Goal: Task Accomplishment & Management: Manage account settings

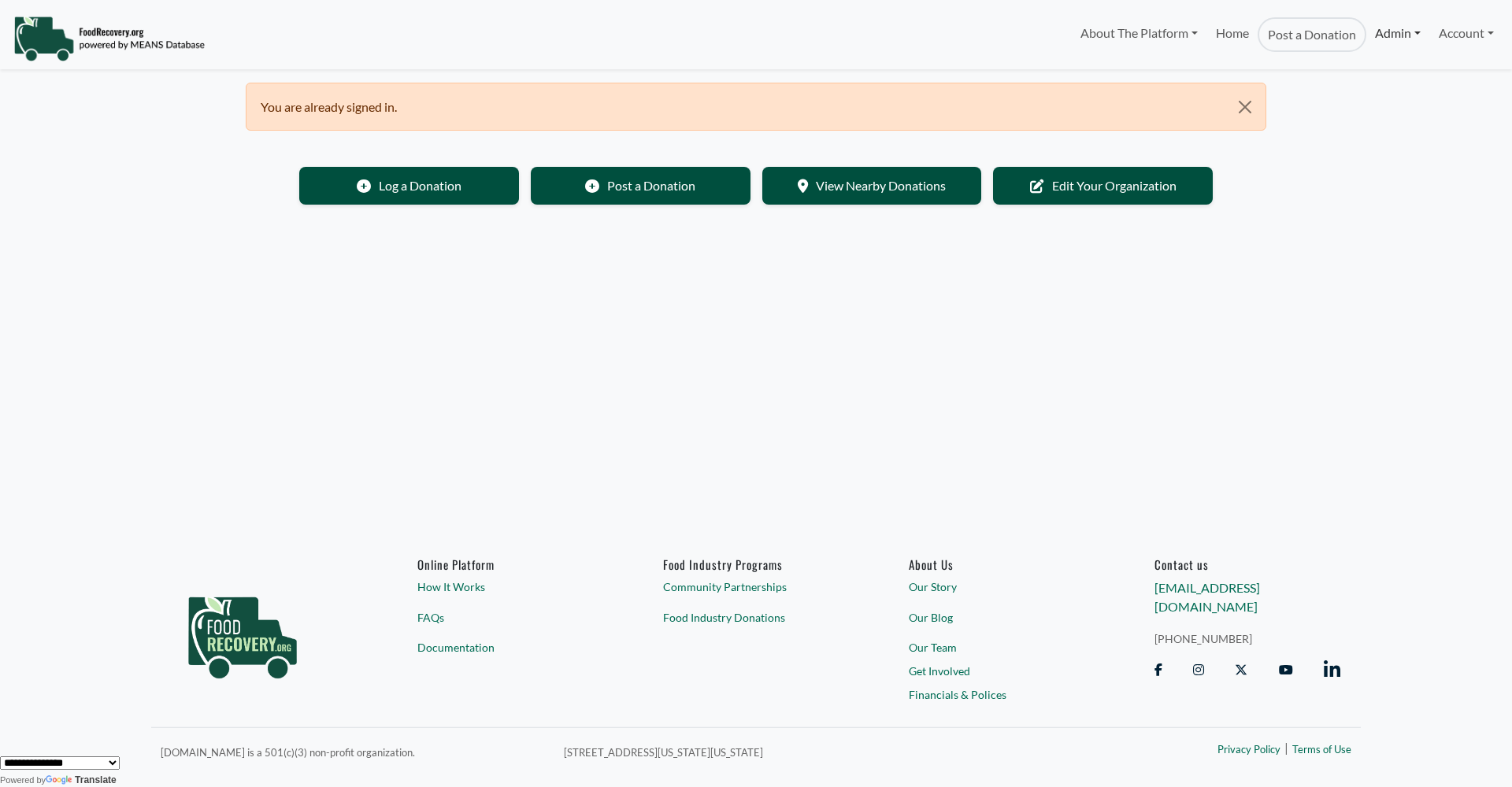
click at [1381, 40] on link "Admin" at bounding box center [1398, 33] width 63 height 31
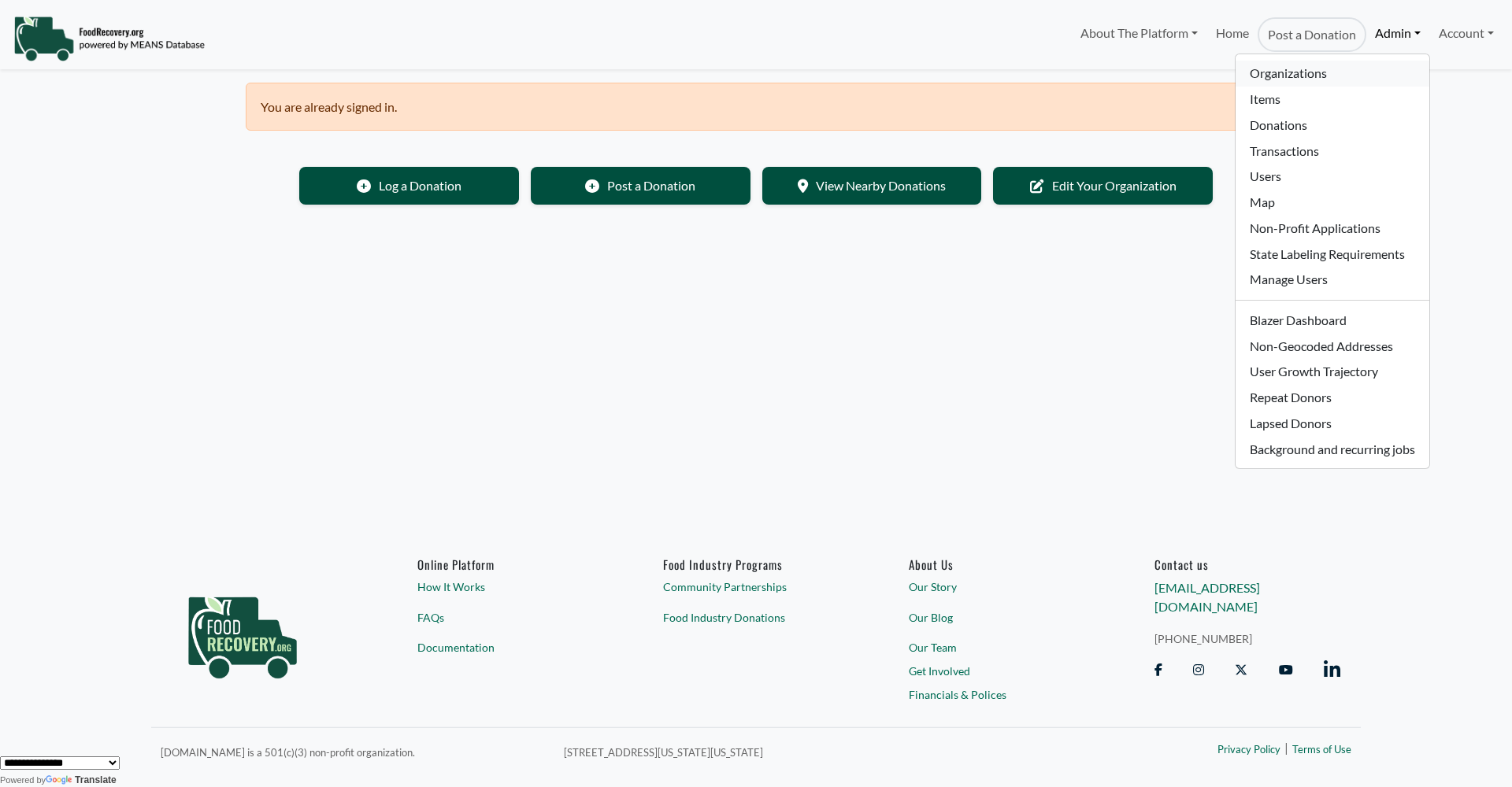
click at [1308, 79] on link "Organizations" at bounding box center [1333, 73] width 193 height 26
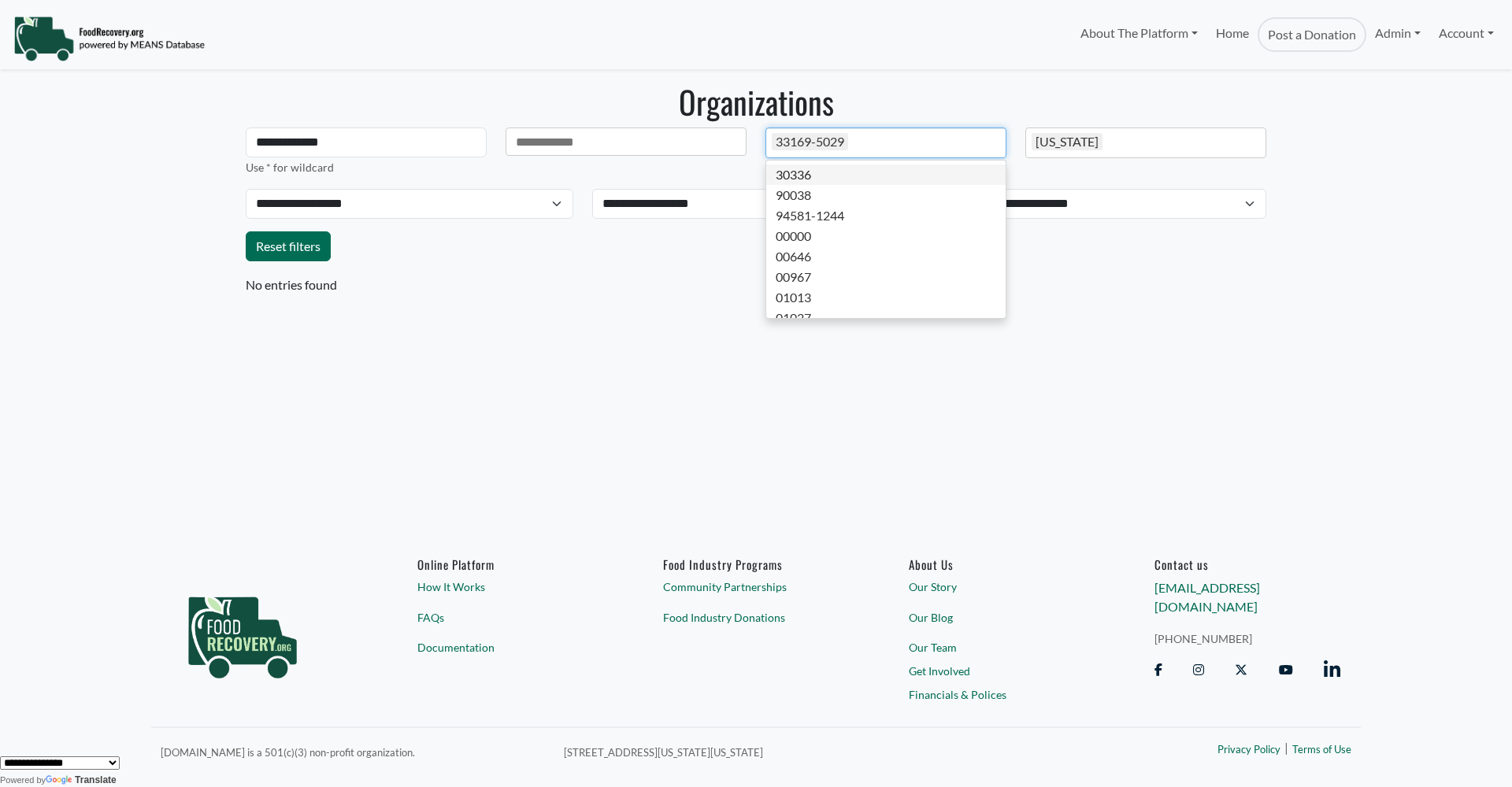
click at [858, 141] on div "33169-5029" at bounding box center [886, 142] width 241 height 30
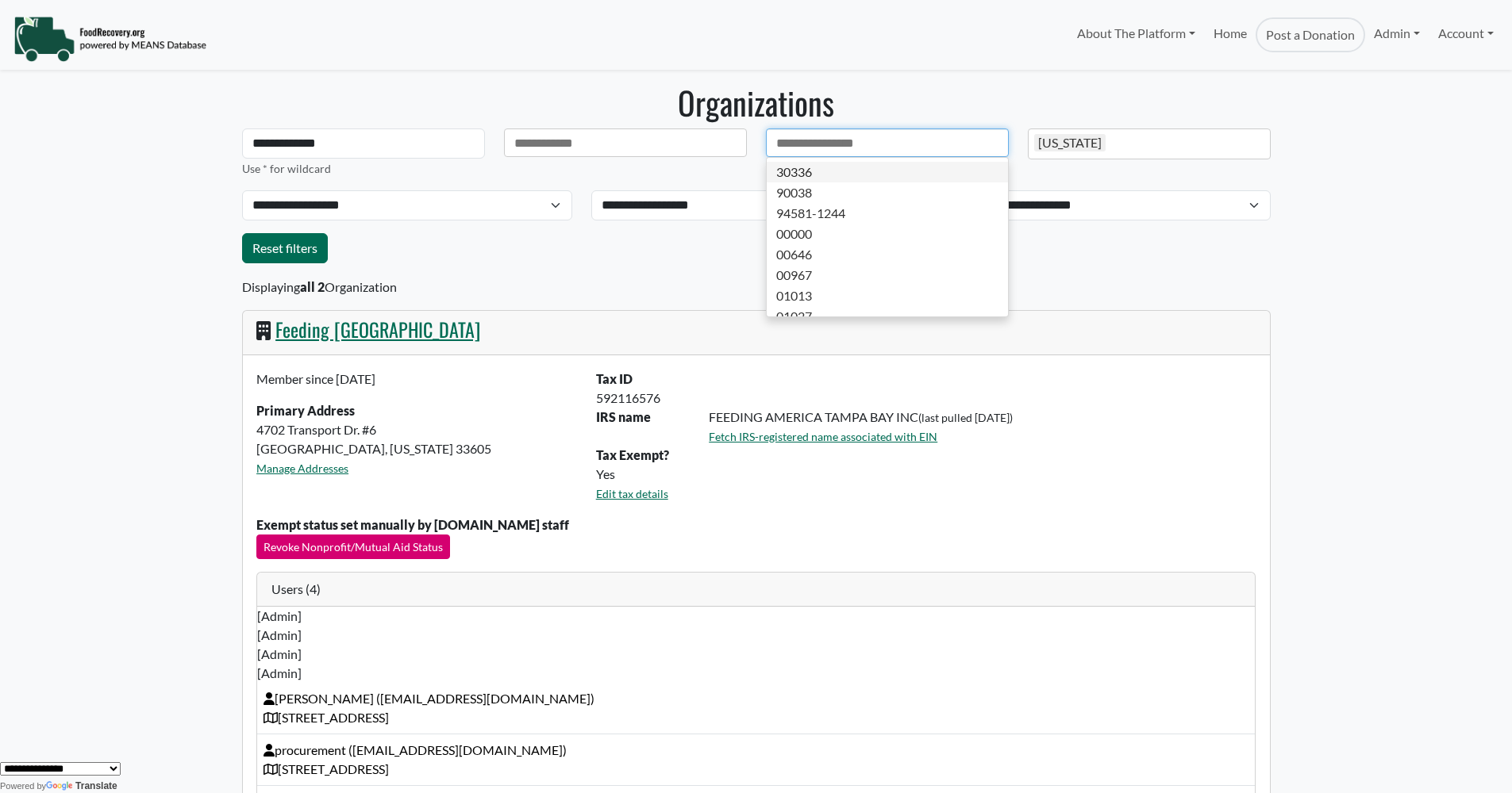
click at [1080, 139] on div "[US_STATE]" at bounding box center [1070, 142] width 72 height 18
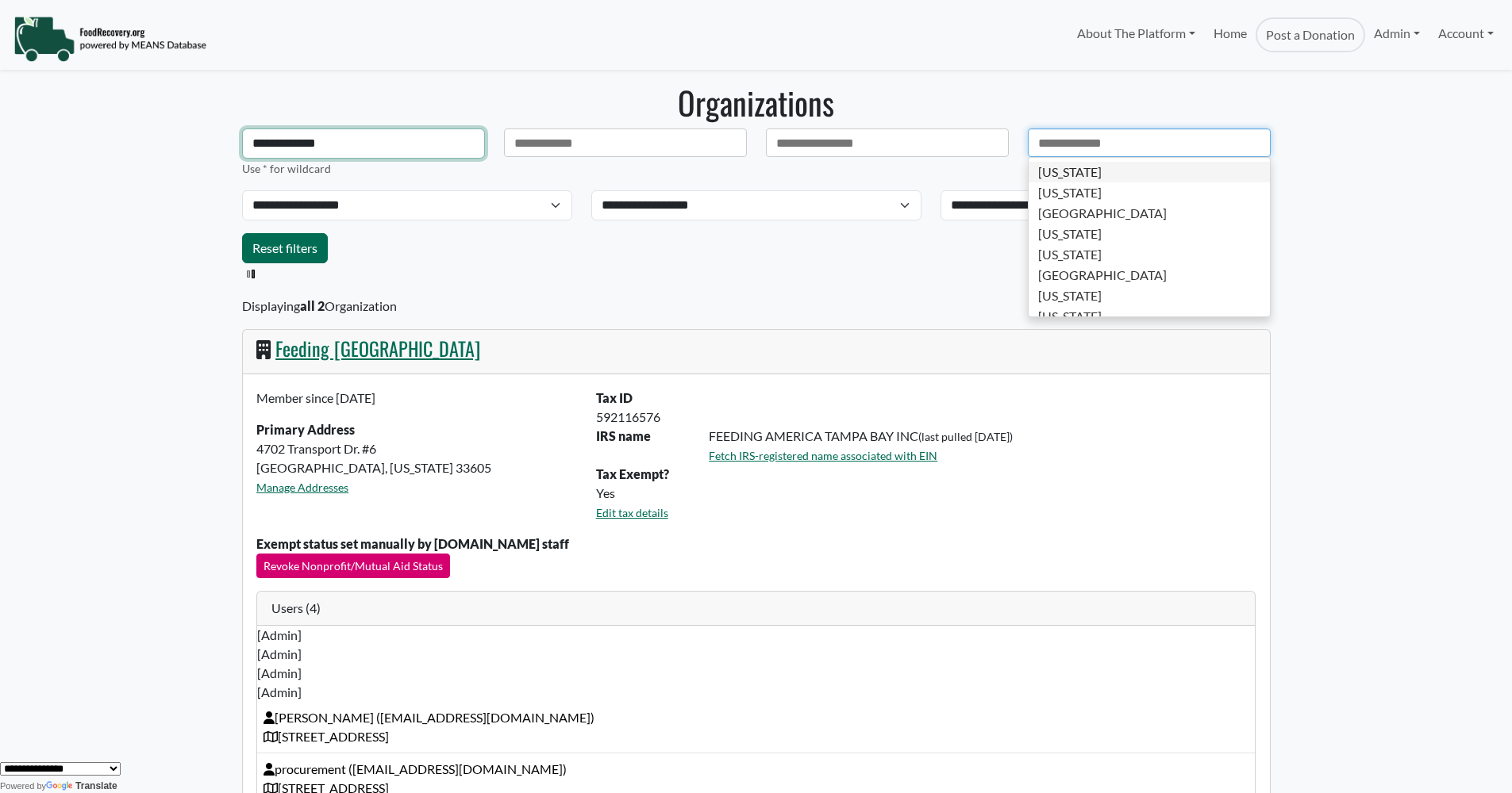
click at [344, 152] on input "**********" at bounding box center [363, 143] width 243 height 30
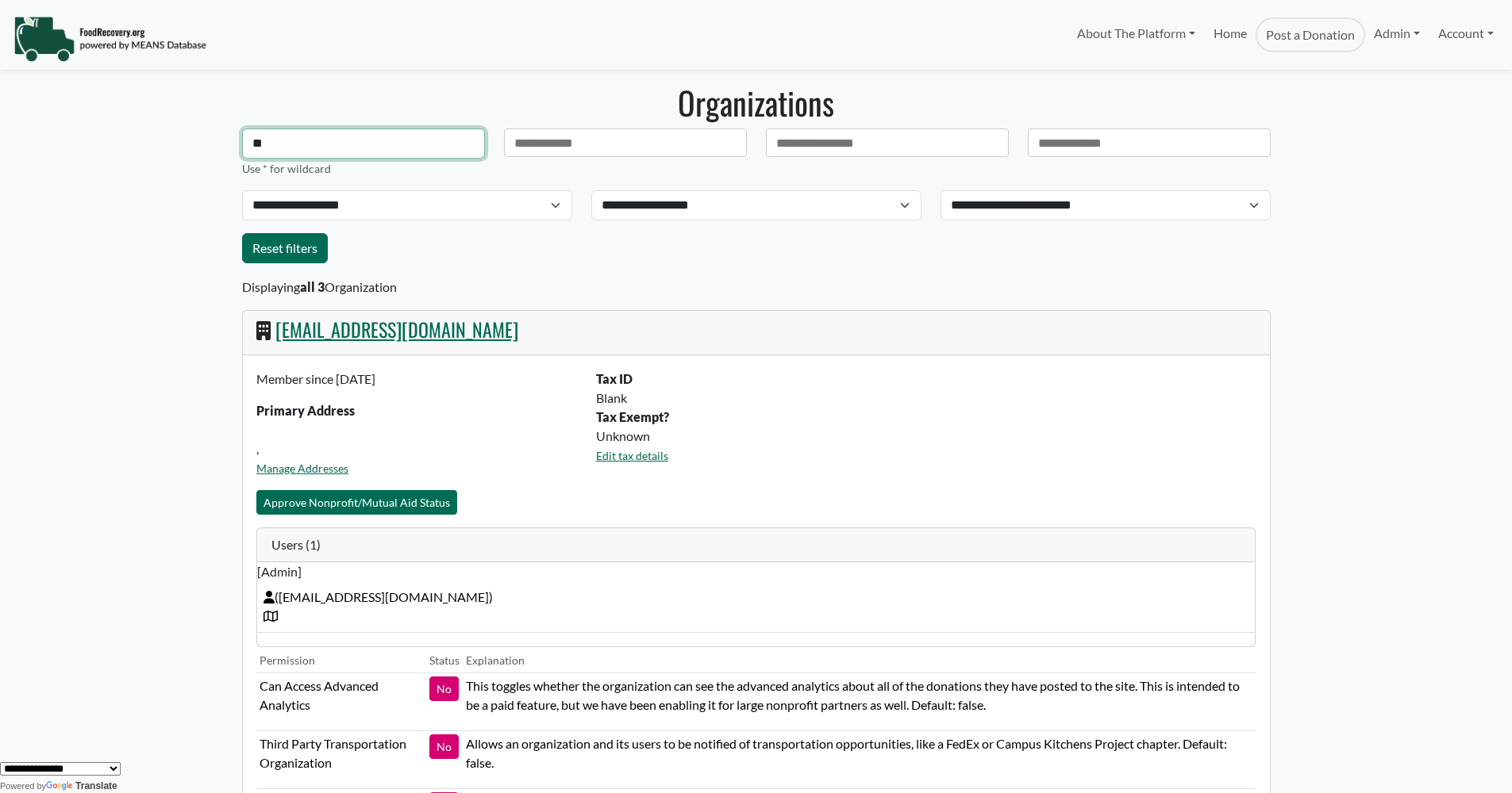
type input "*"
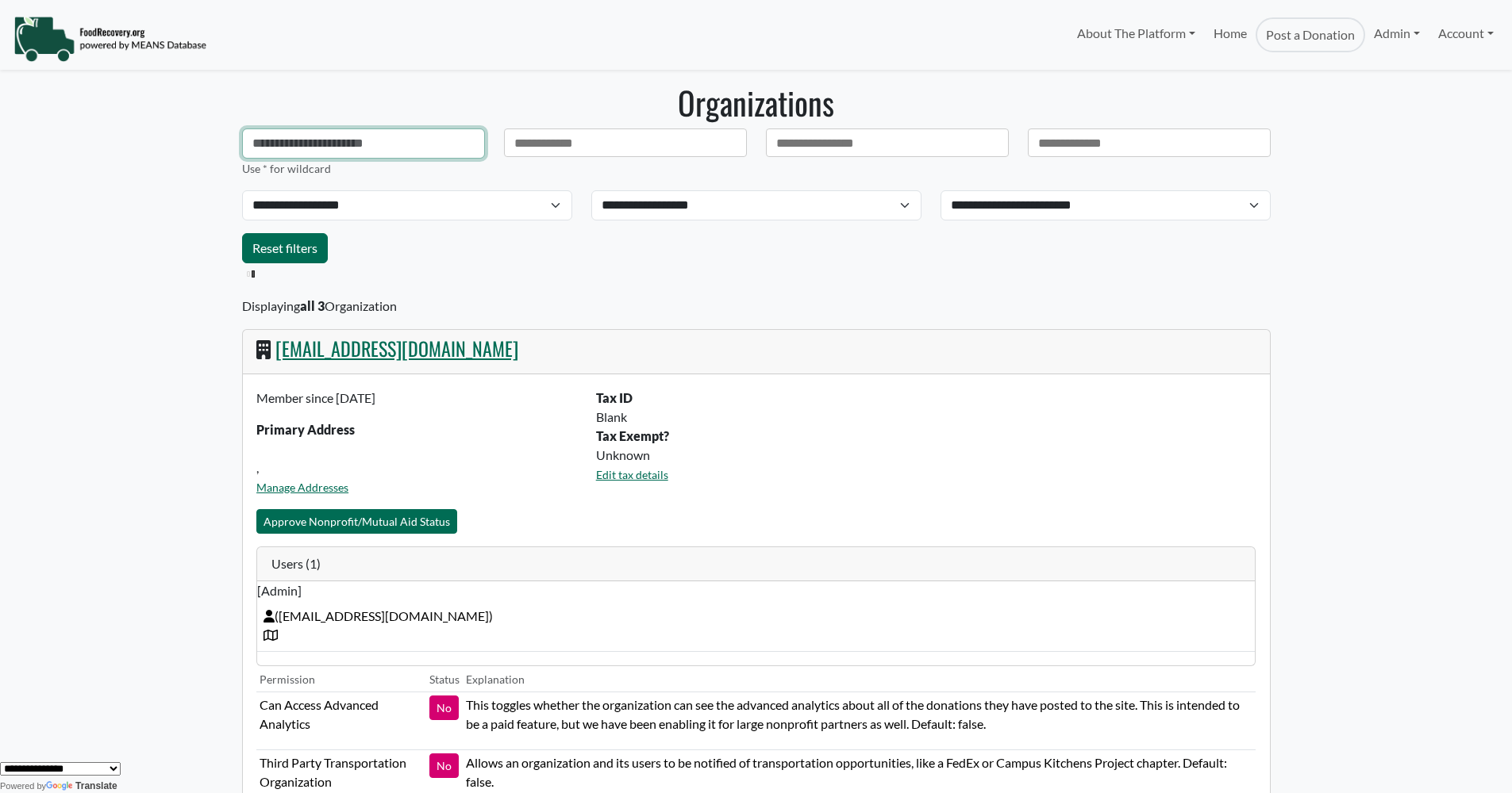
paste input "**********"
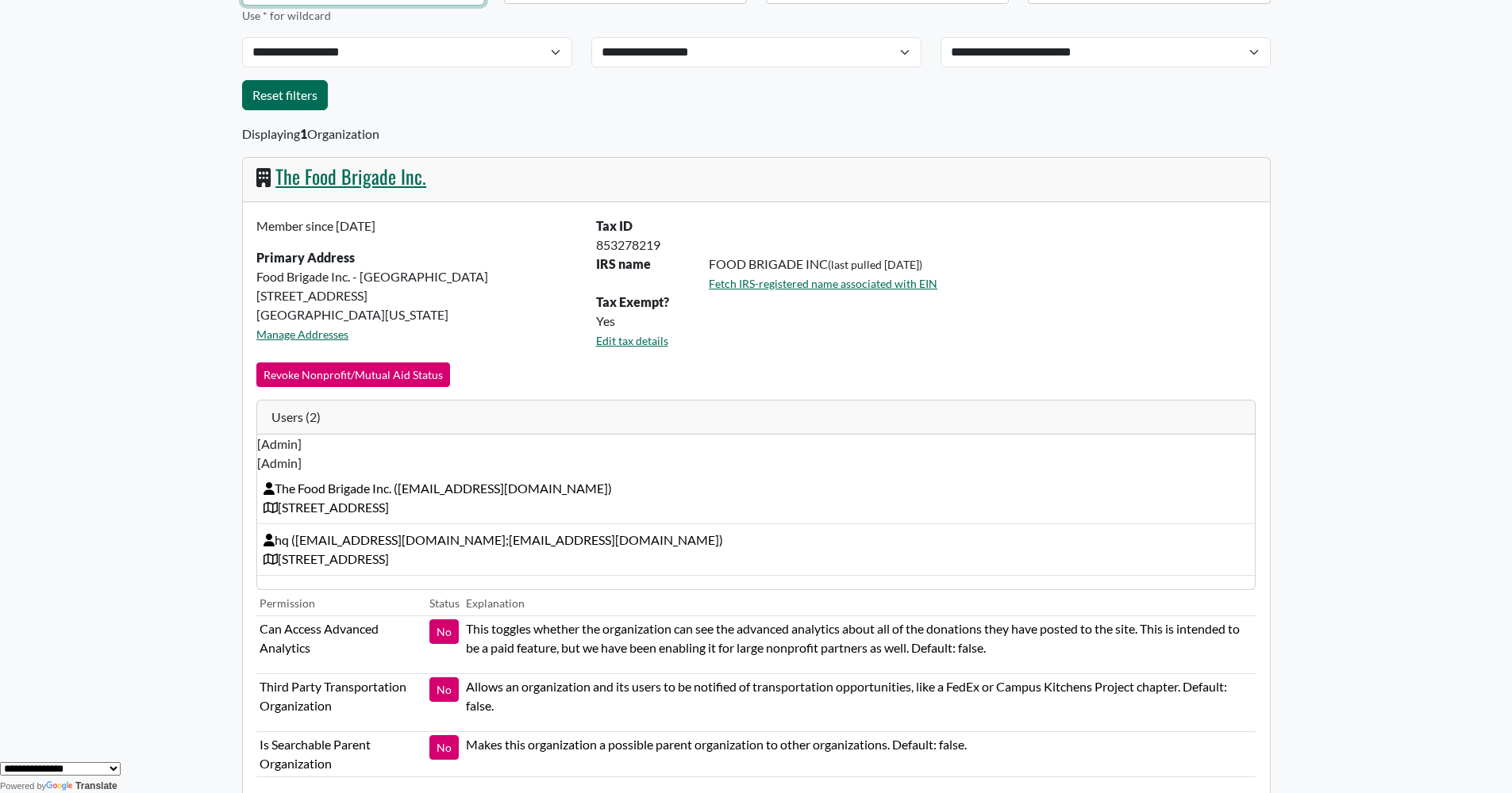
scroll to position [64, 0]
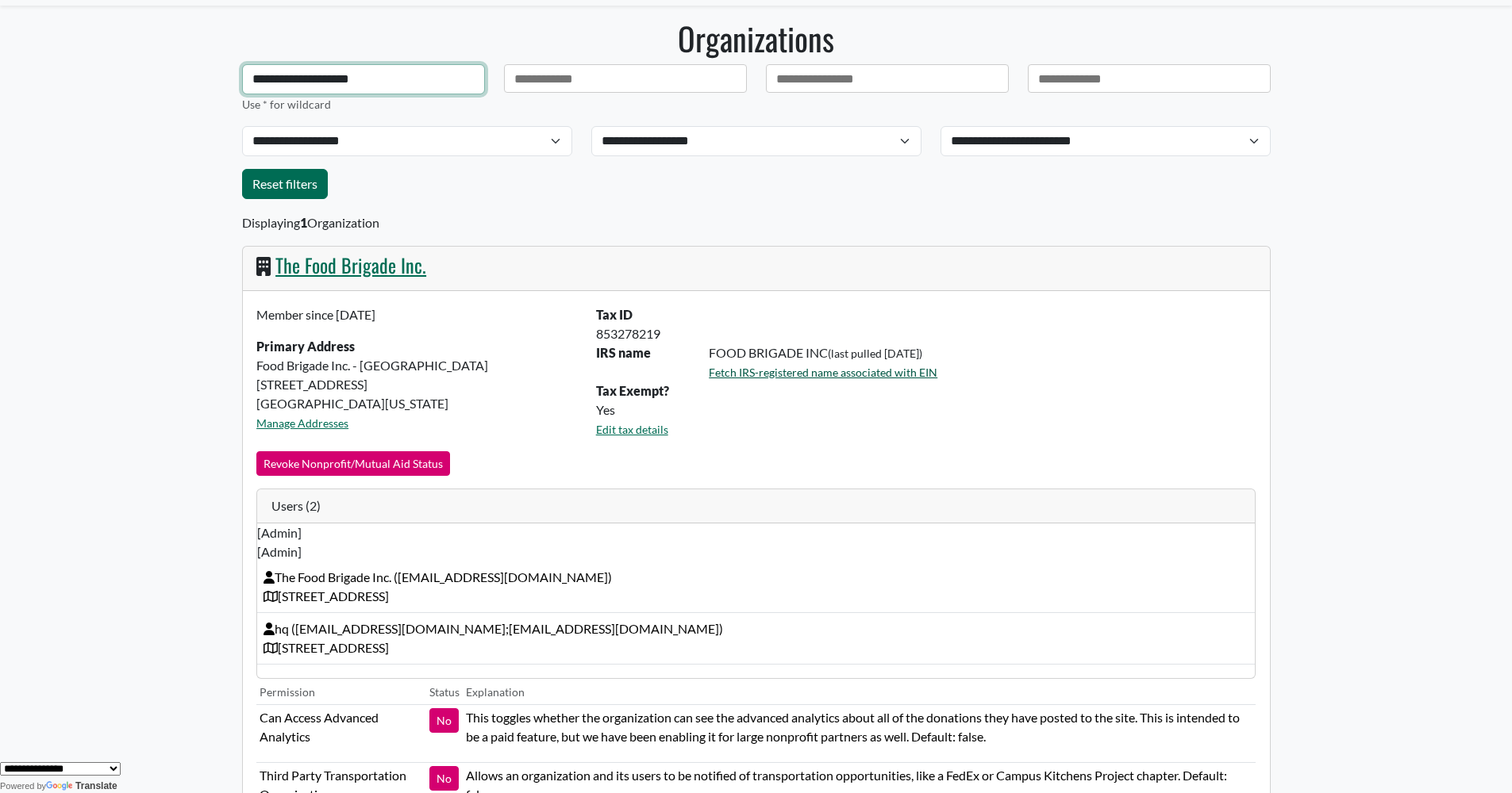
type input "**********"
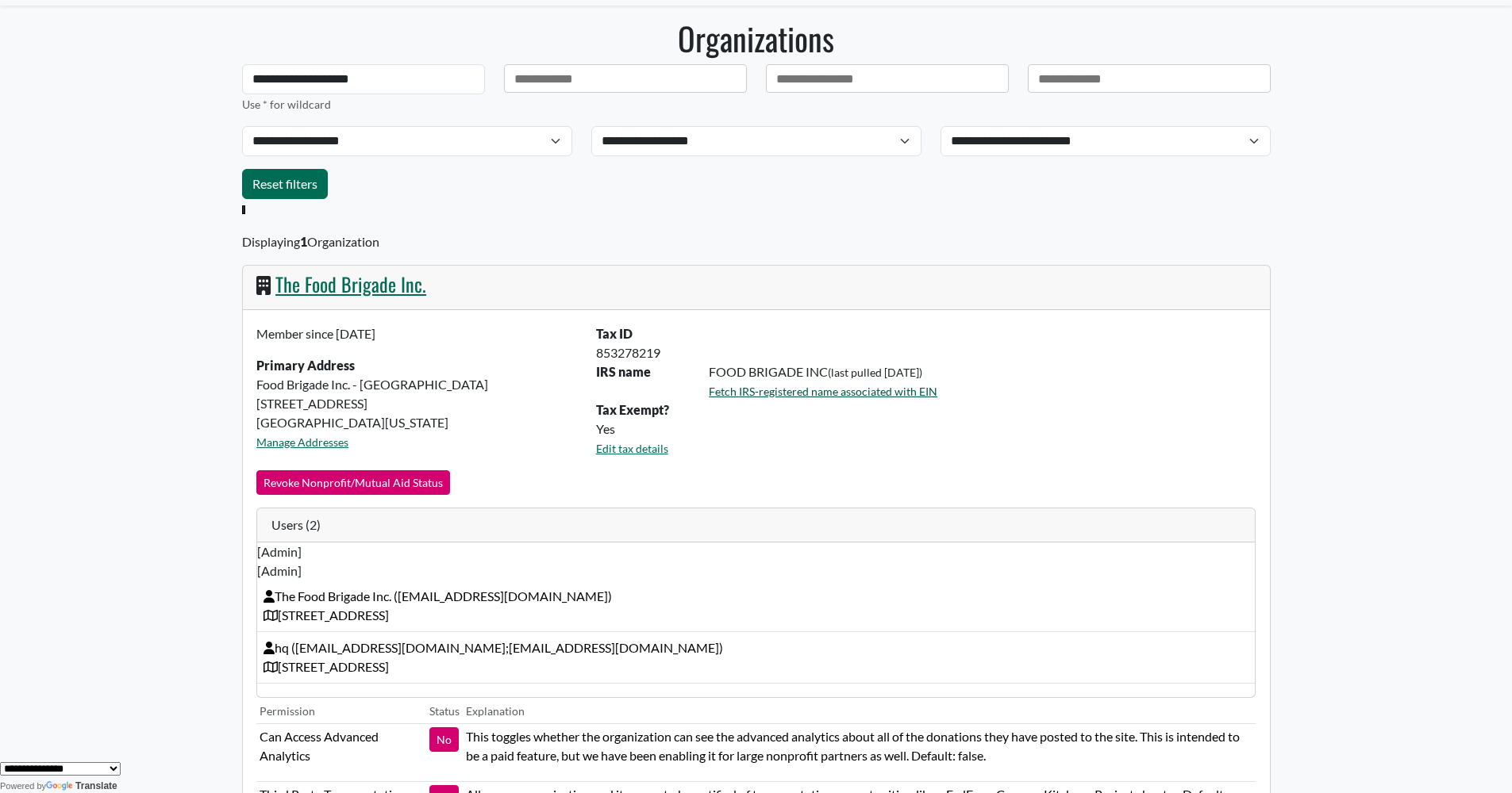
click at [790, 375] on div "FOOD BRIGADE INC (last pulled 8 days ago) Fetch IRS-registered name associated …" at bounding box center [982, 381] width 566 height 38
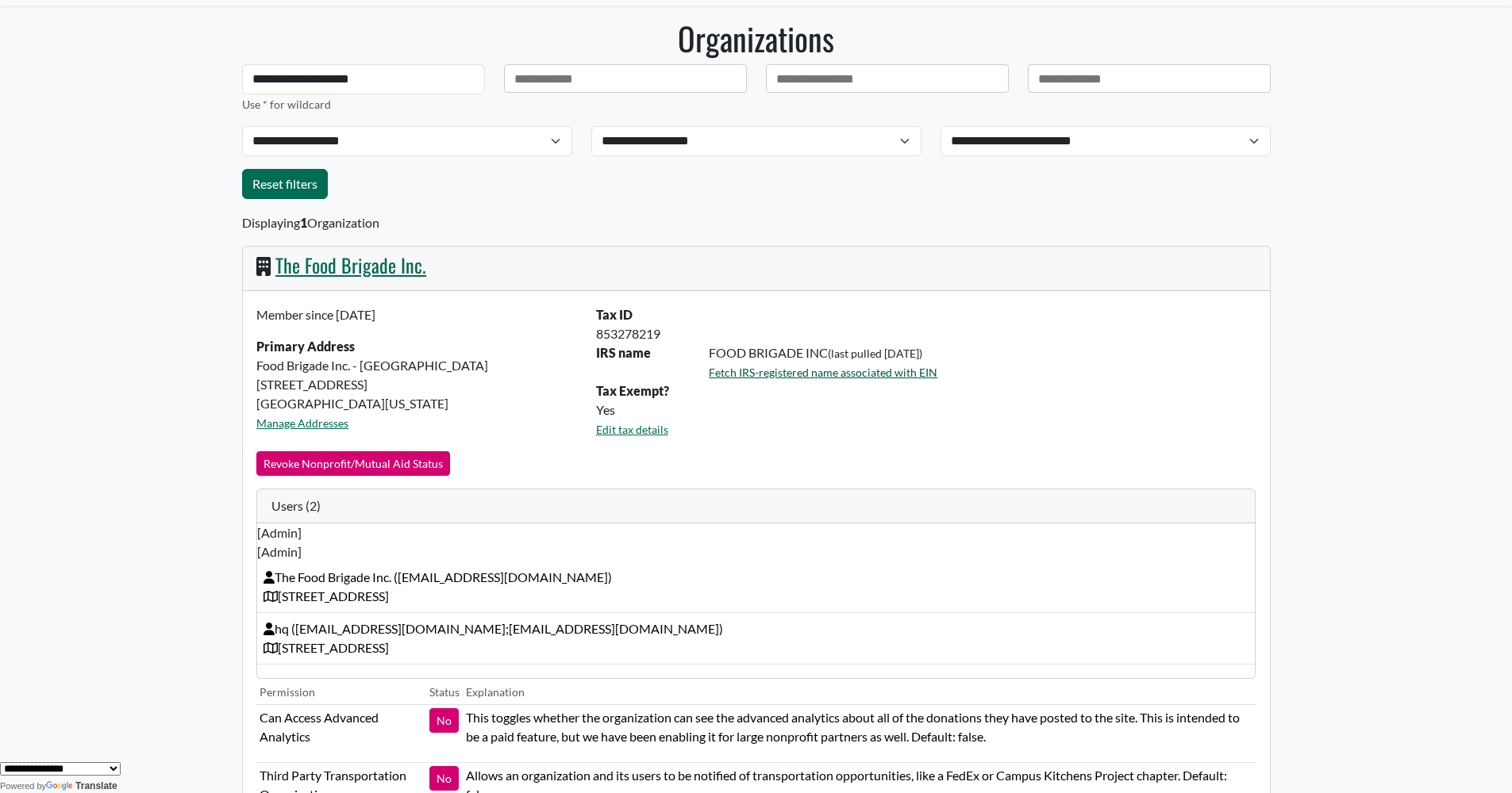
click at [763, 374] on link "Fetch IRS-registered name associated with EIN" at bounding box center [823, 372] width 229 height 14
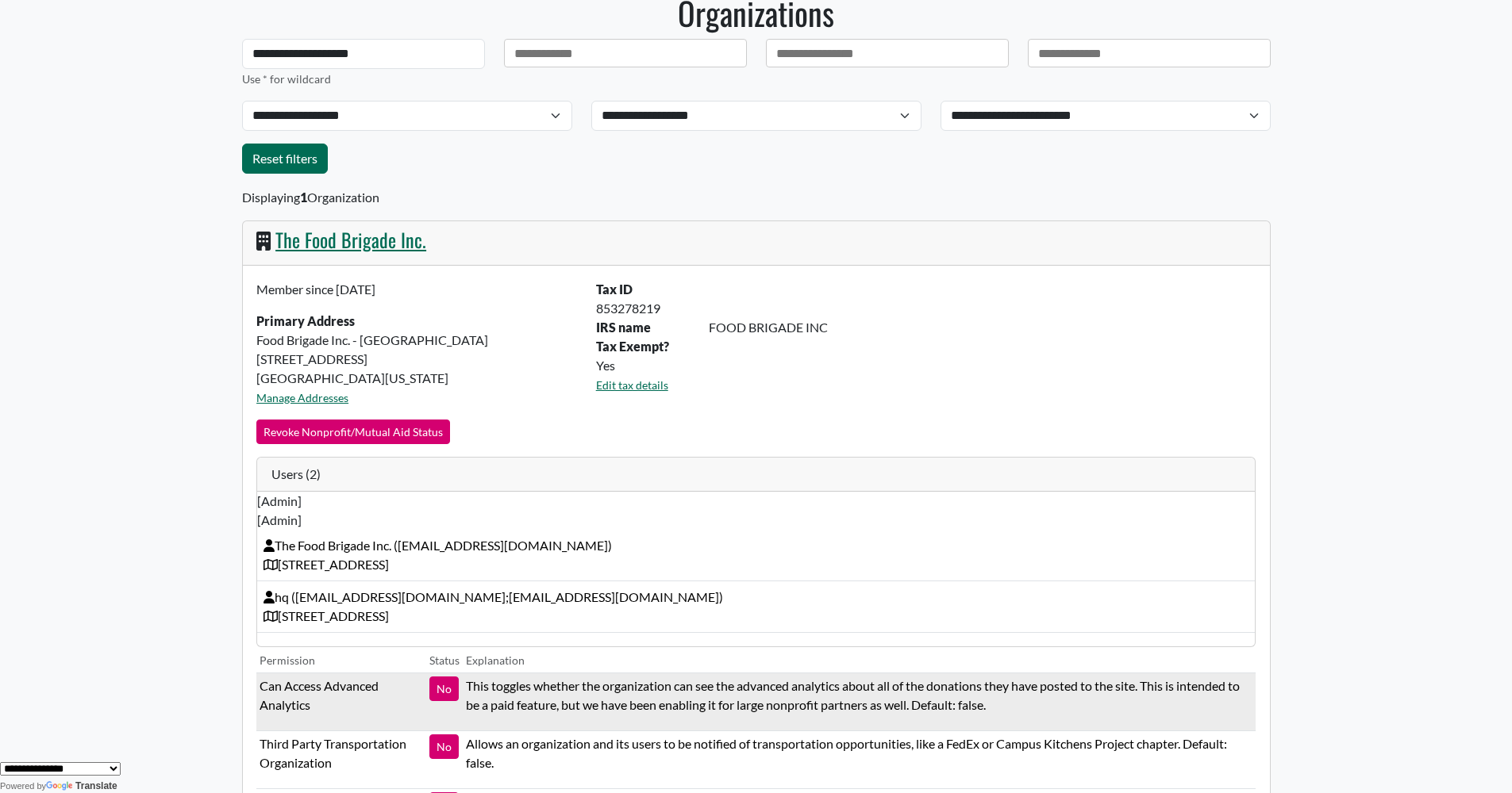
scroll to position [164, 0]
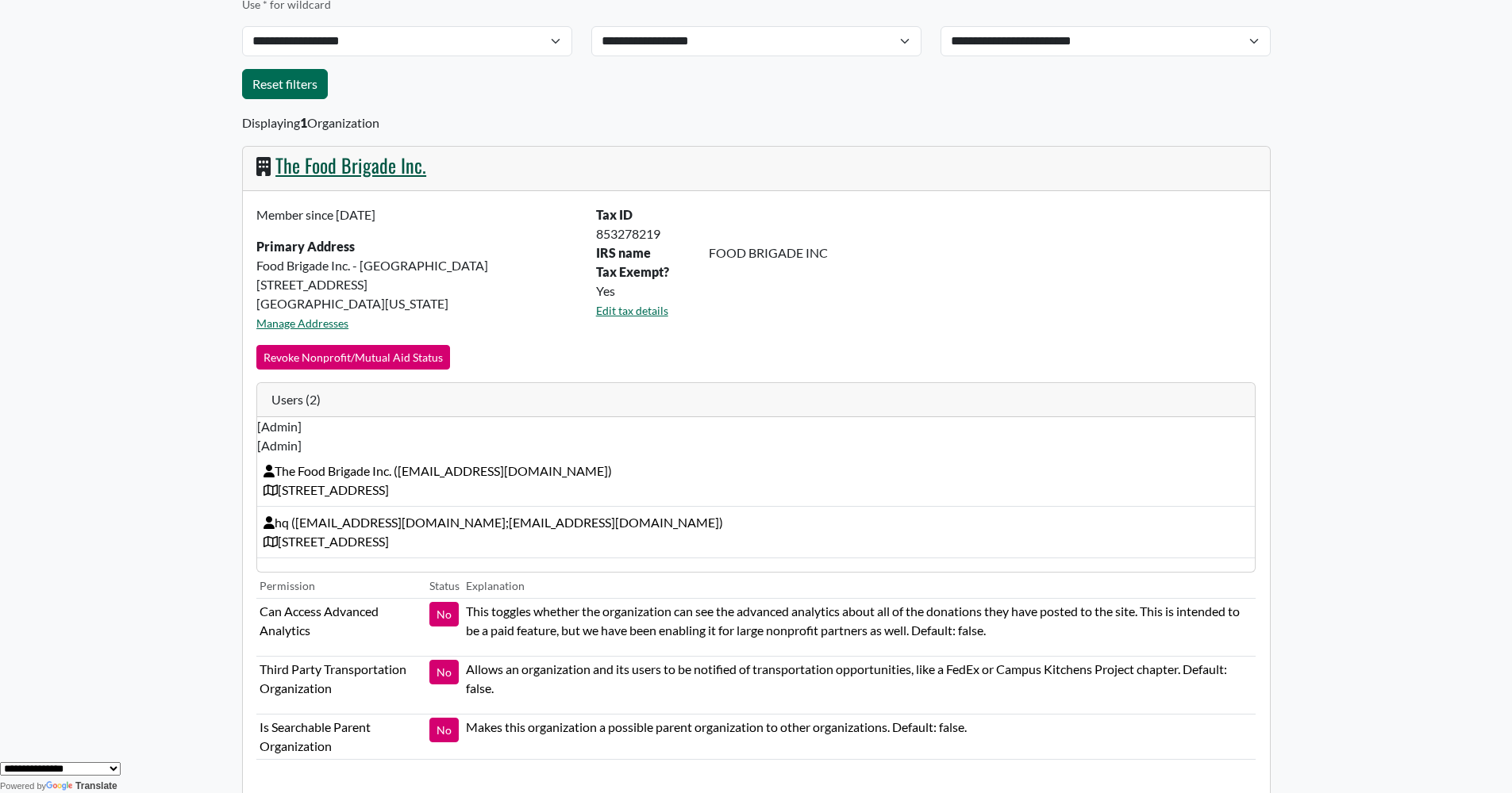
click at [398, 167] on link "The Food Brigade Inc." at bounding box center [350, 164] width 150 height 28
click at [312, 169] on link "The Food Brigade Inc." at bounding box center [350, 164] width 150 height 28
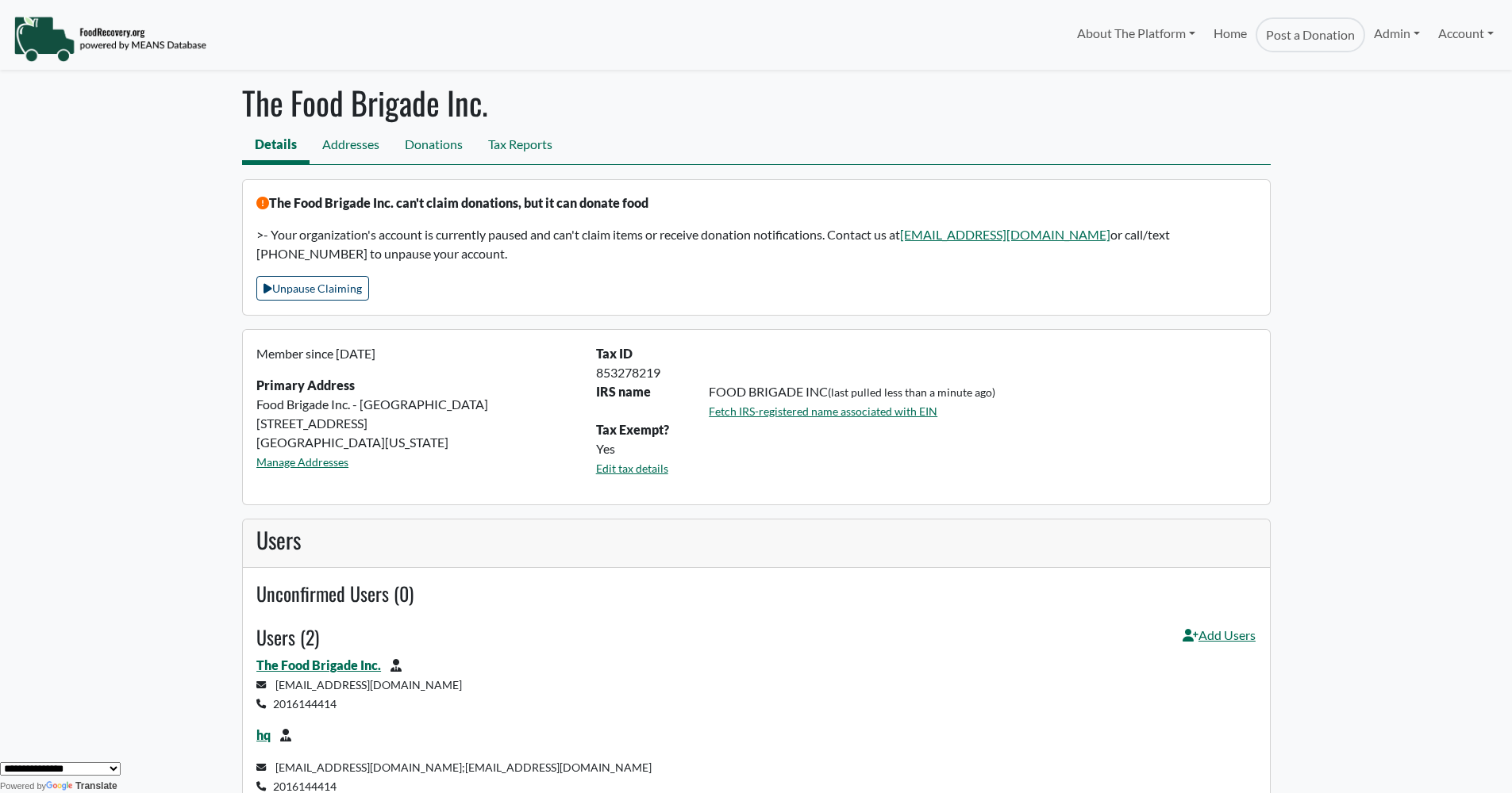
drag, startPoint x: 662, startPoint y: 373, endPoint x: 598, endPoint y: 374, distance: 64.0
click at [592, 374] on div "853278219" at bounding box center [926, 372] width 678 height 19
copy div "853278219"
click at [318, 290] on button "Unpause Claiming" at bounding box center [313, 288] width 113 height 25
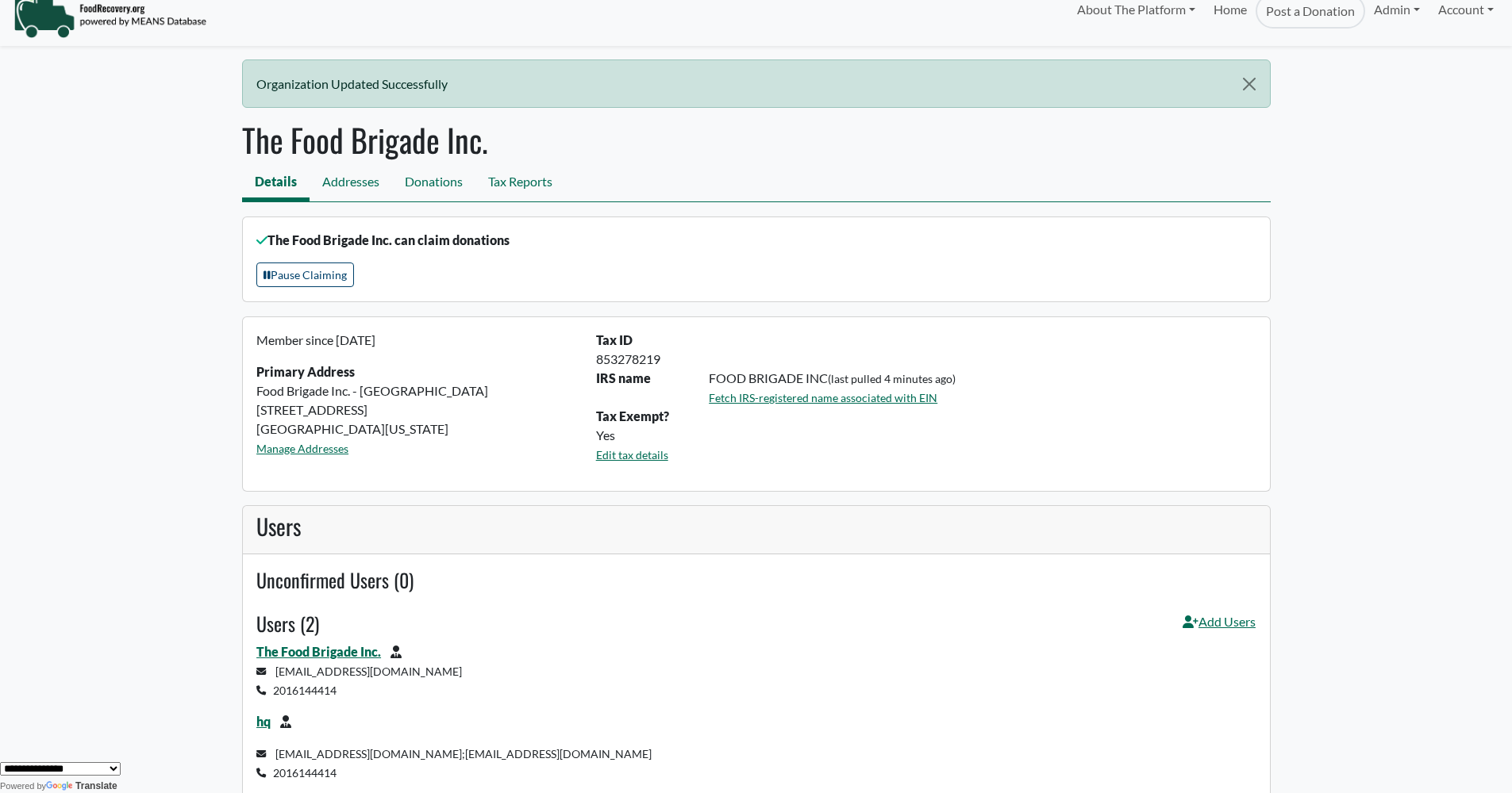
scroll to position [193, 0]
